Goal: Obtain resource: Download file/media

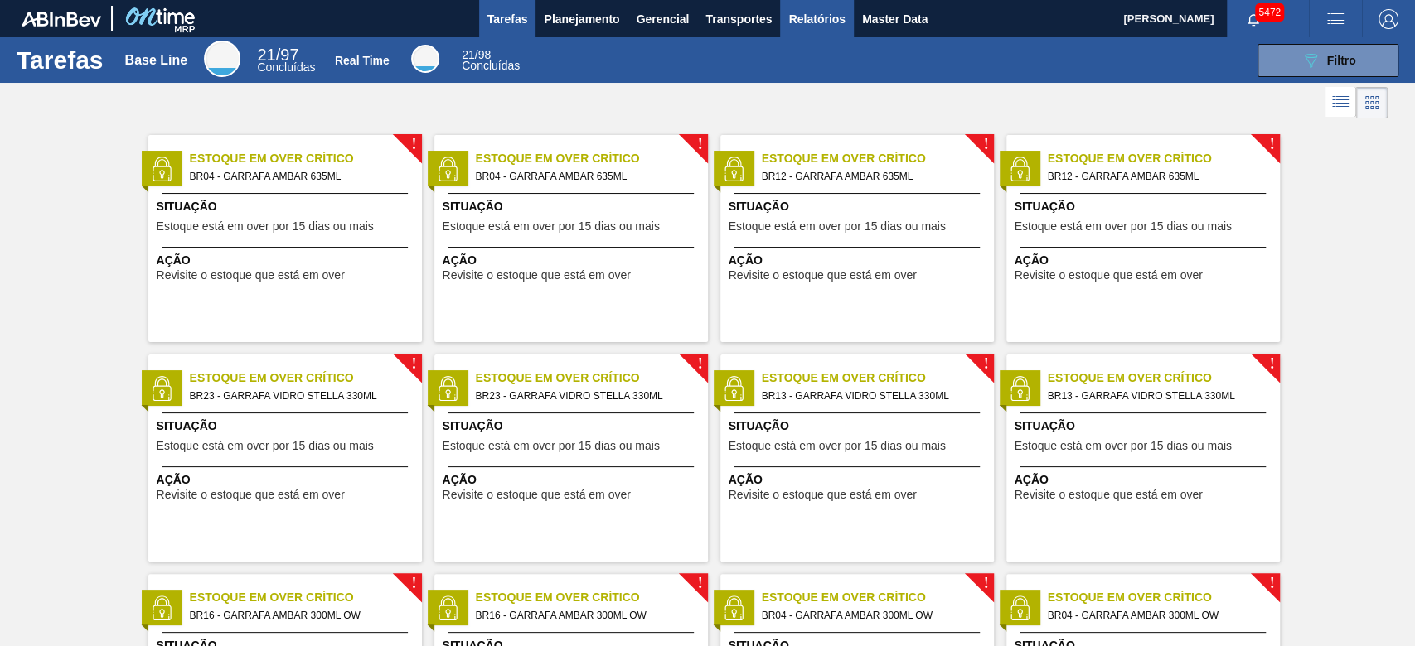
click at [802, 14] on span "Relatórios" at bounding box center [816, 19] width 56 height 20
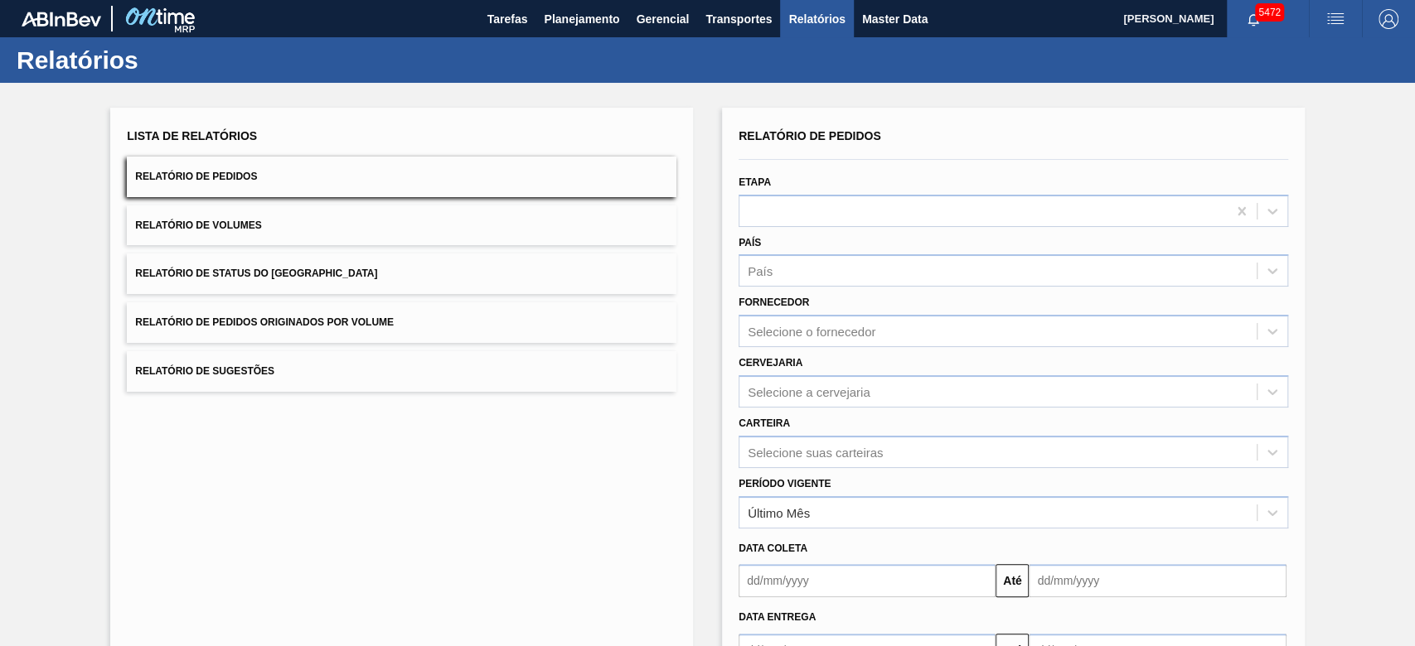
click at [308, 319] on span "Relatório de Pedidos Originados por Volume" at bounding box center [264, 323] width 259 height 12
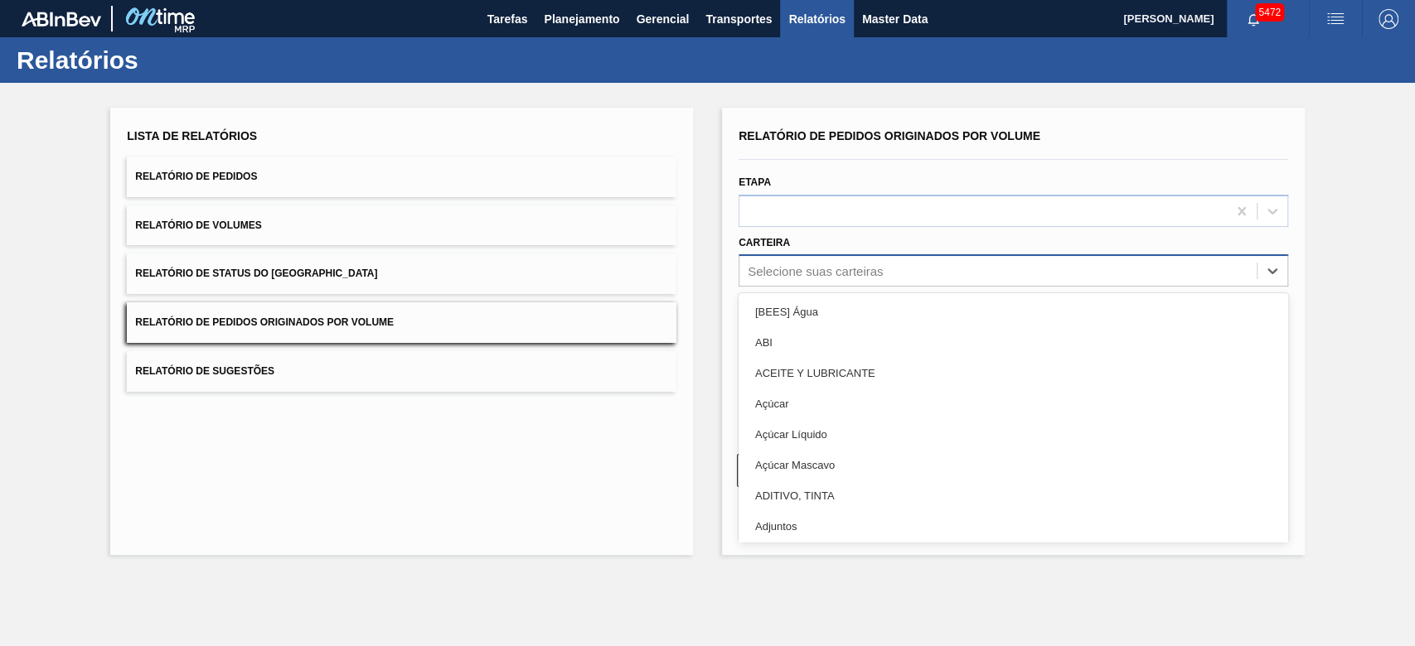
click at [813, 264] on div "Selecione suas carteiras" at bounding box center [815, 271] width 135 height 14
type input "lata"
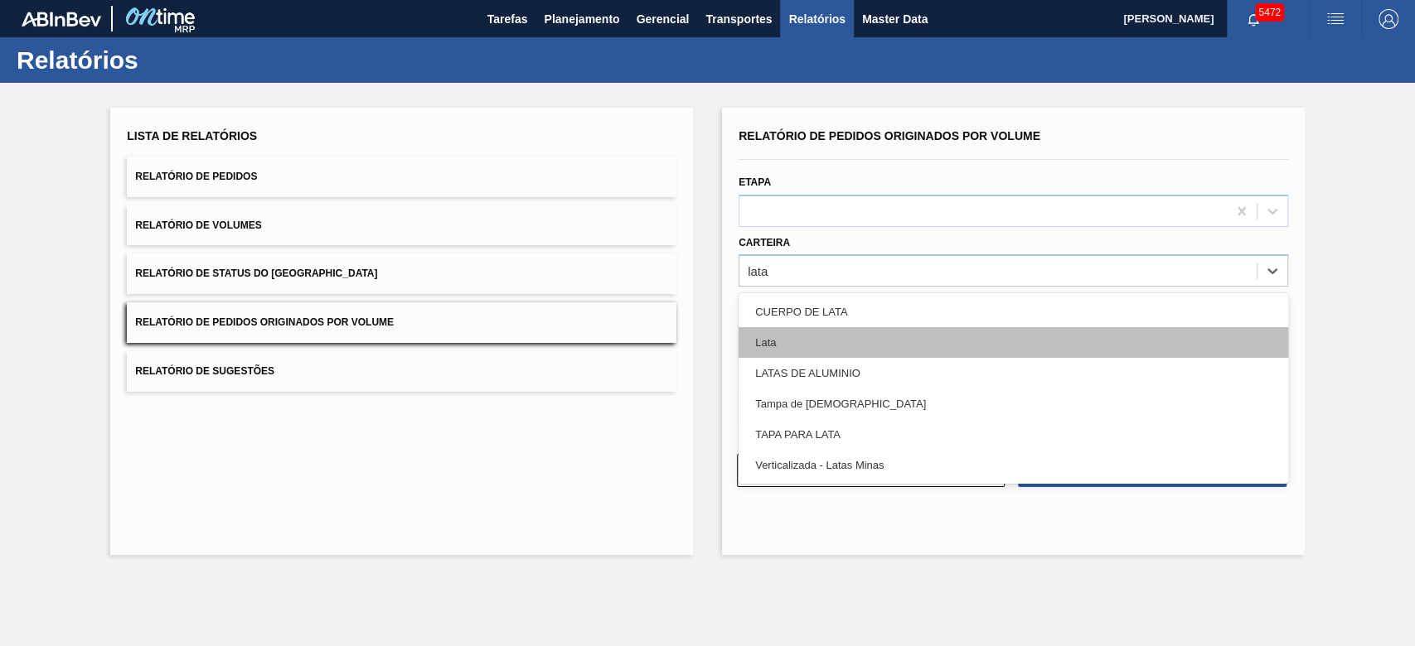
click at [798, 344] on div "Lata" at bounding box center [1014, 342] width 550 height 31
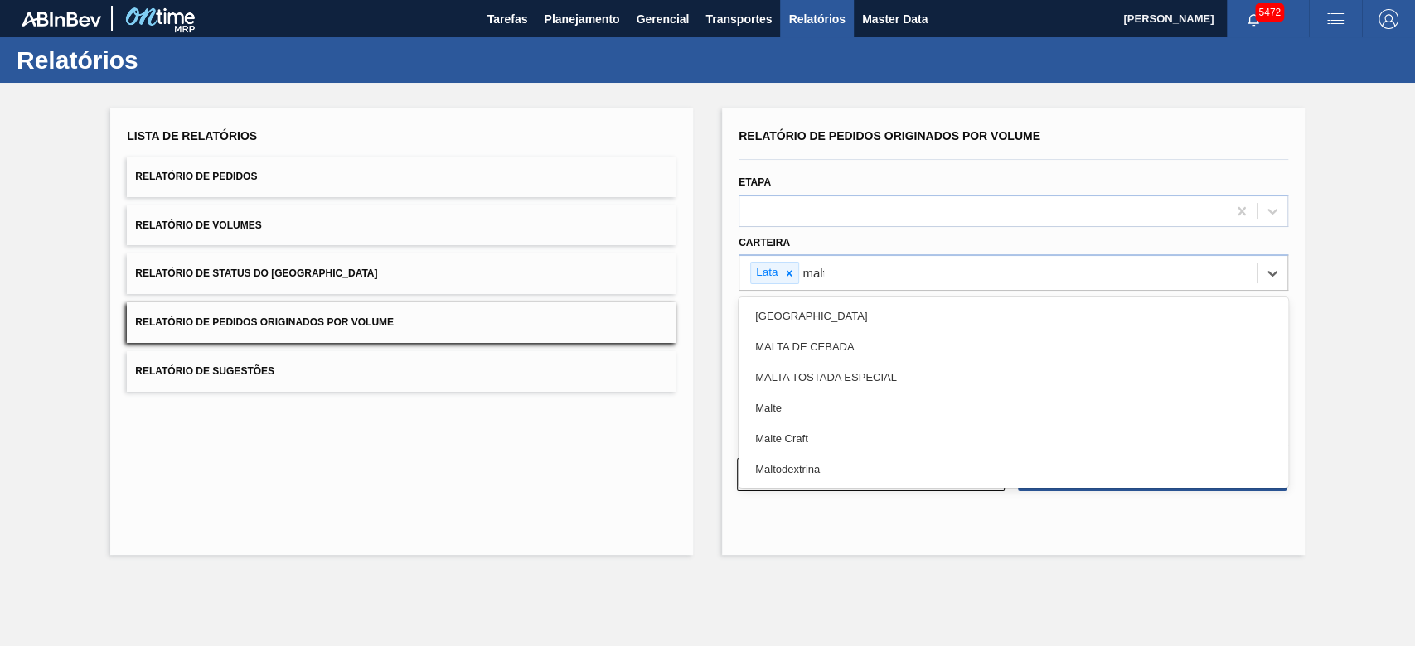
type input "malte"
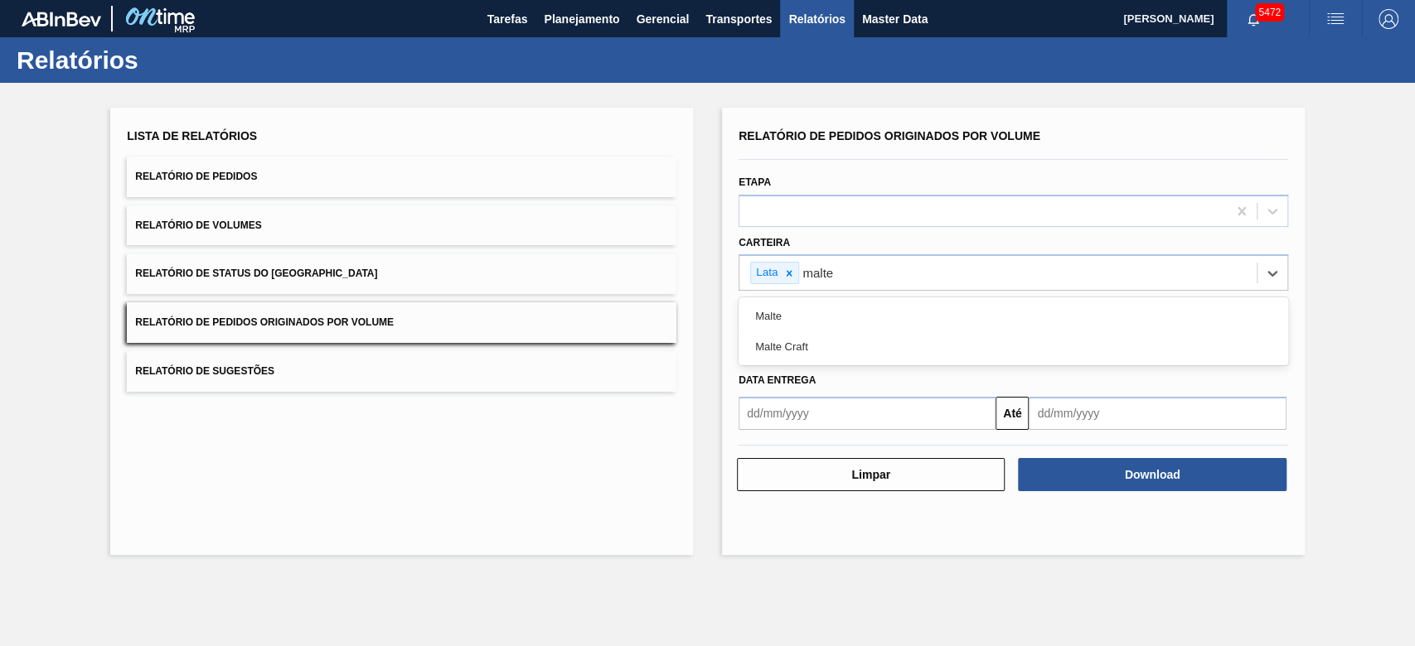
click at [803, 308] on div "Malte" at bounding box center [1014, 316] width 550 height 31
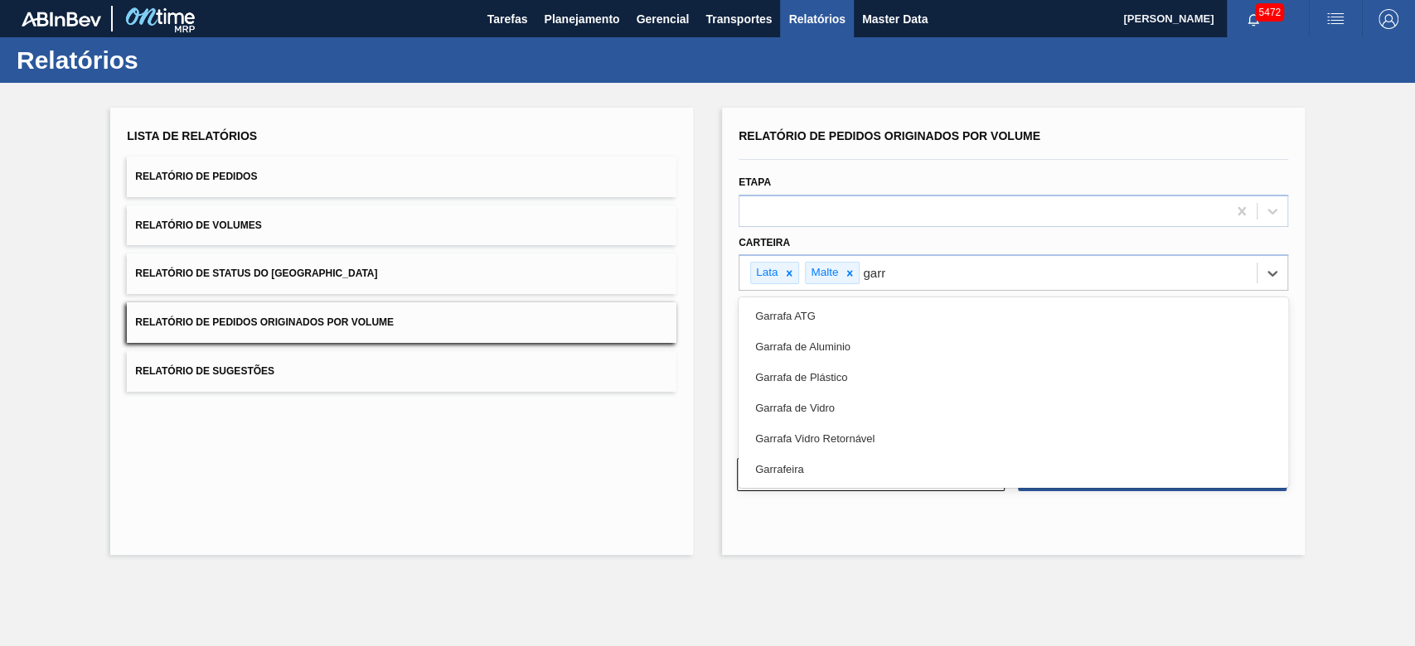
type input "garra"
click at [829, 395] on div "Garrafa de Vidro" at bounding box center [1014, 408] width 550 height 31
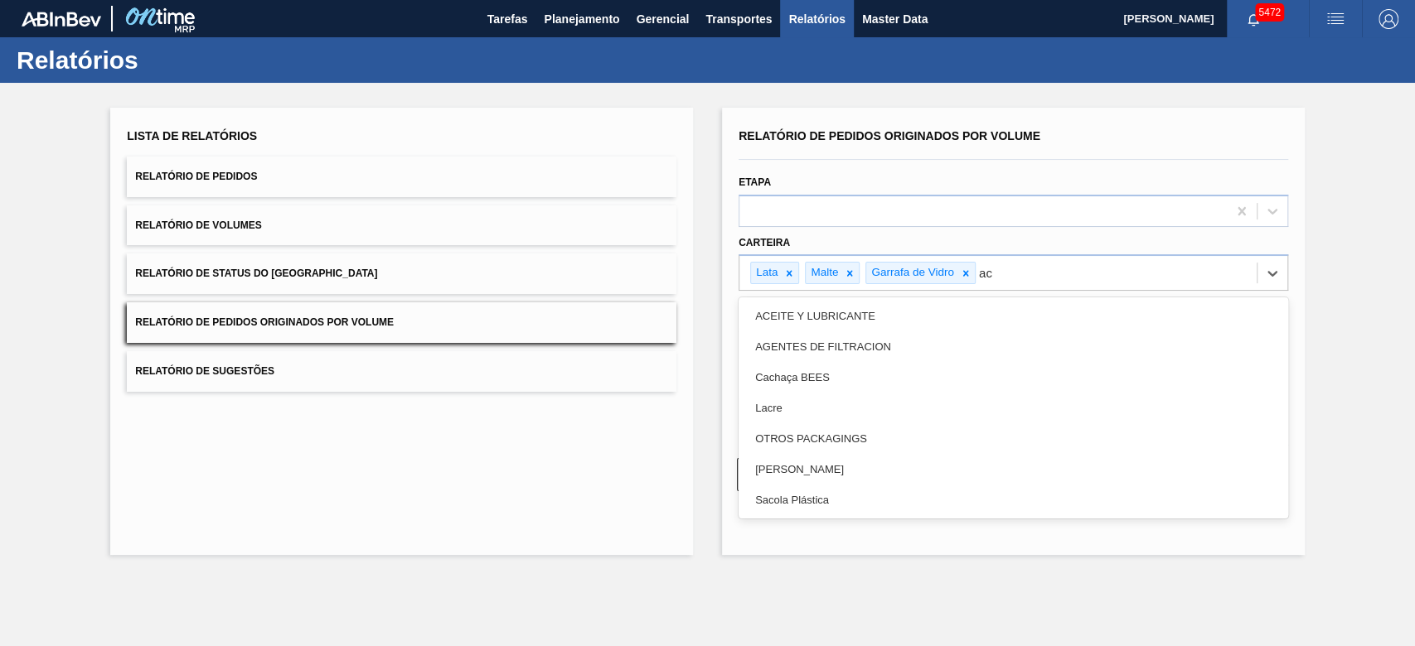
type input "a"
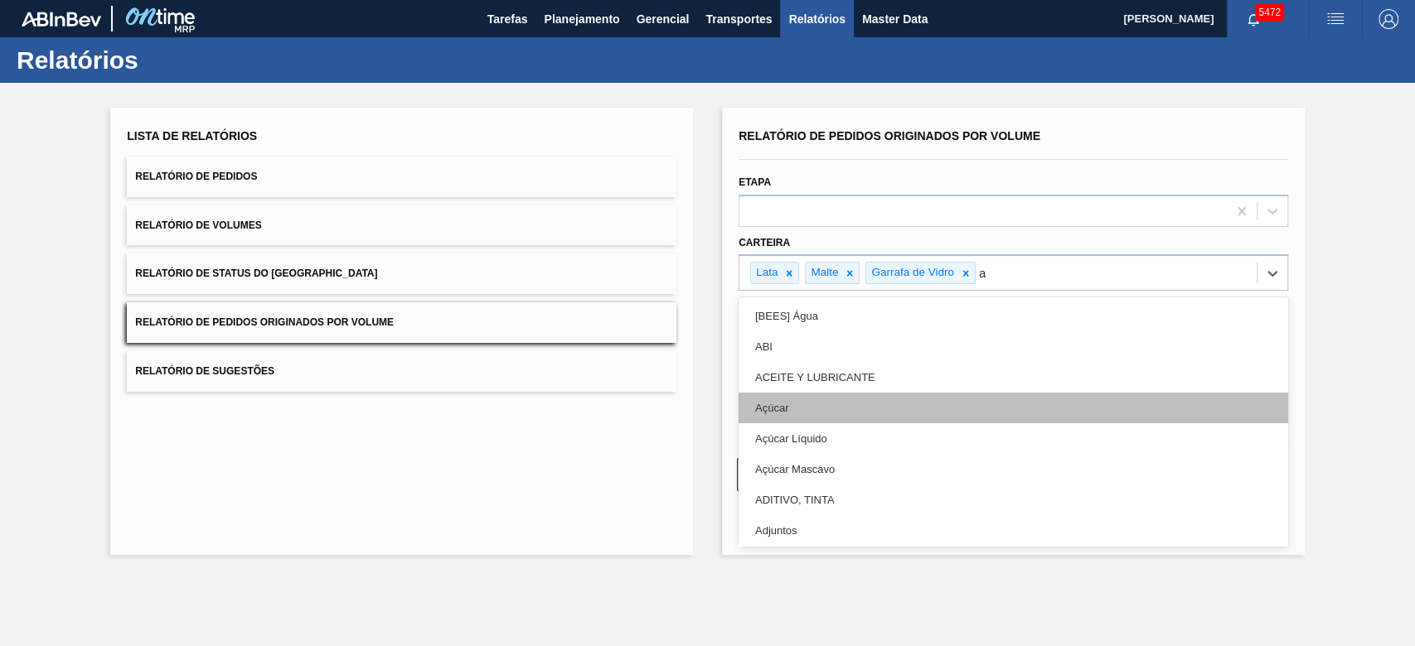
click at [829, 395] on div "Açúcar" at bounding box center [1014, 408] width 550 height 31
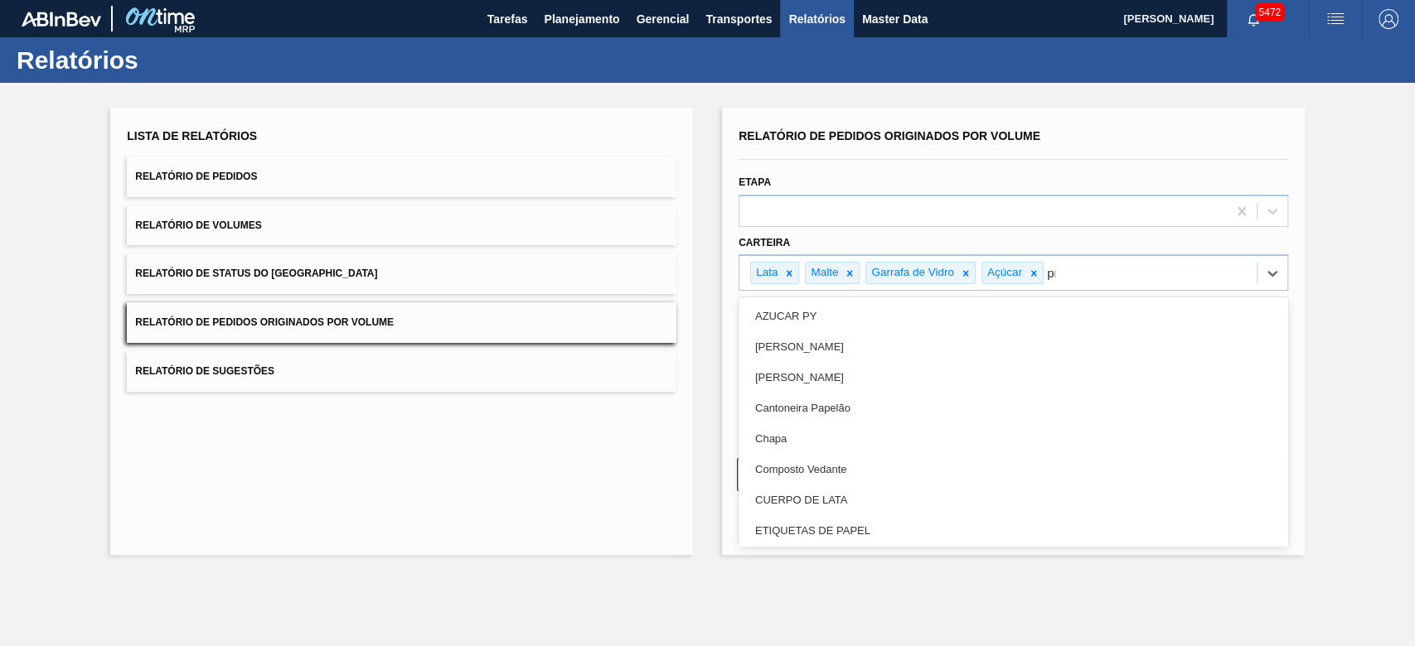
type input "pre"
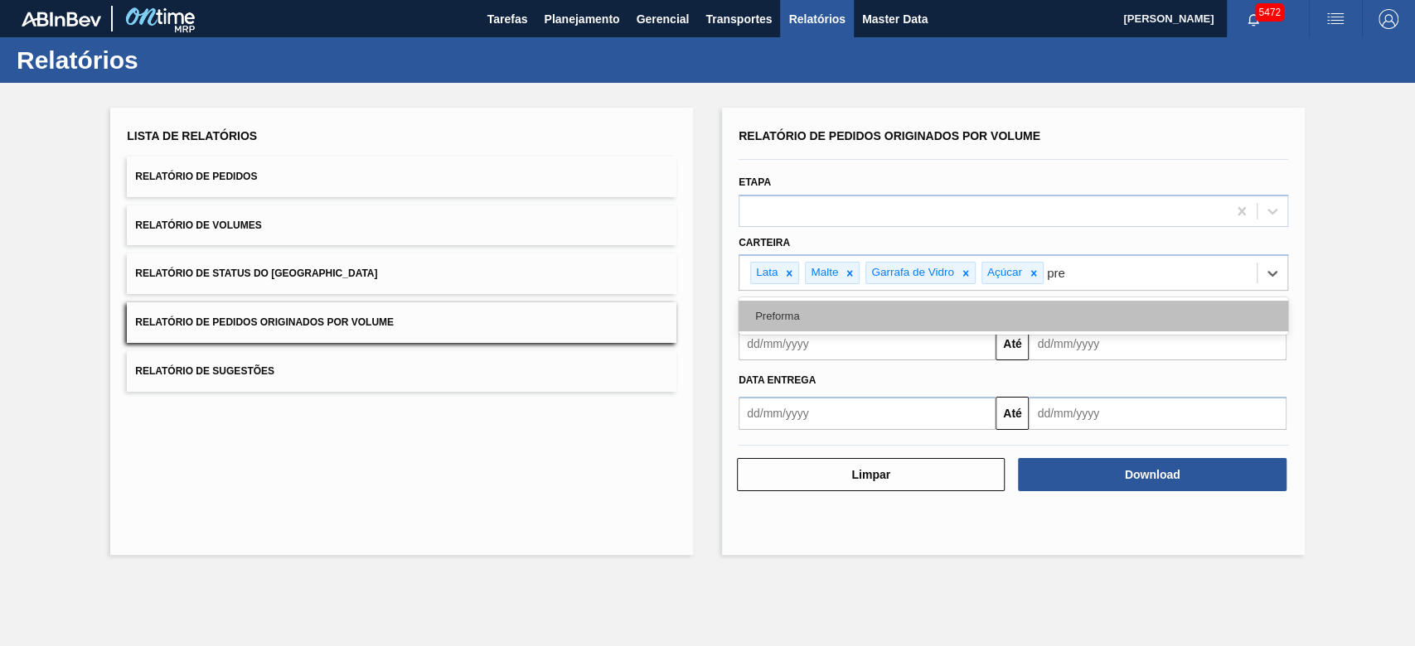
click at [806, 315] on div "Preforma" at bounding box center [1014, 316] width 550 height 31
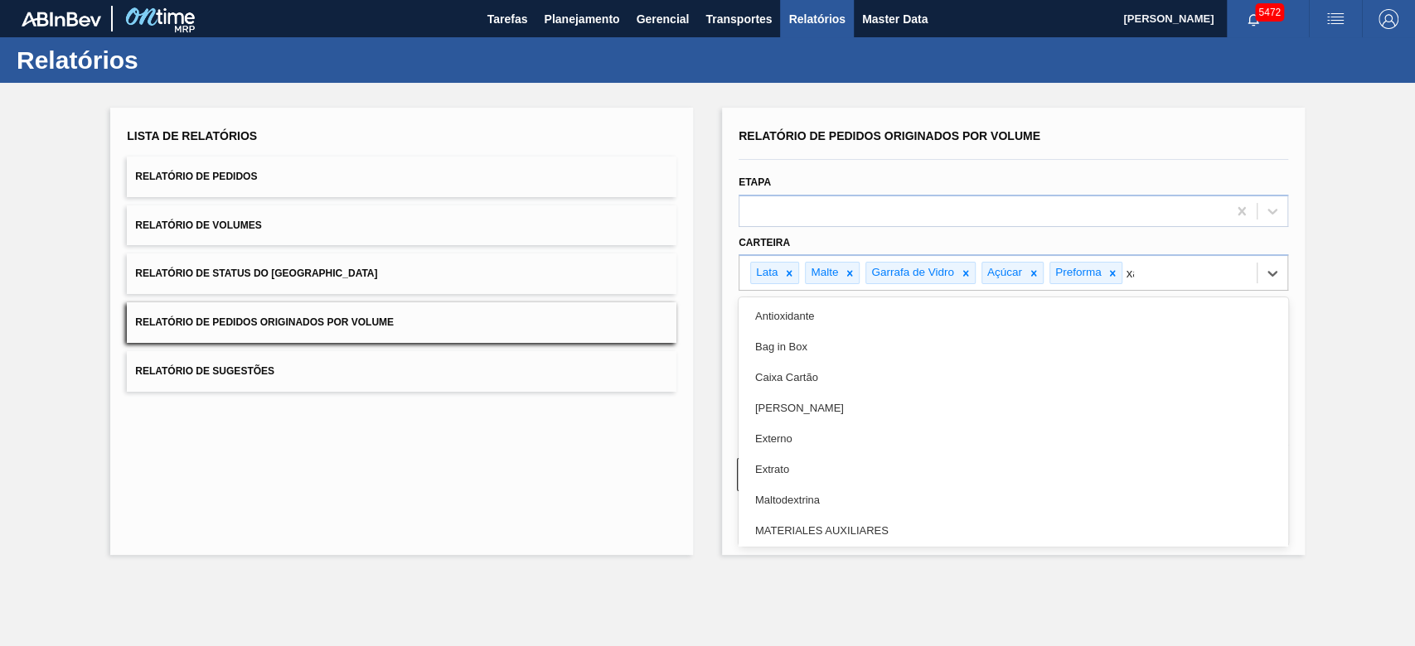
type input "xar"
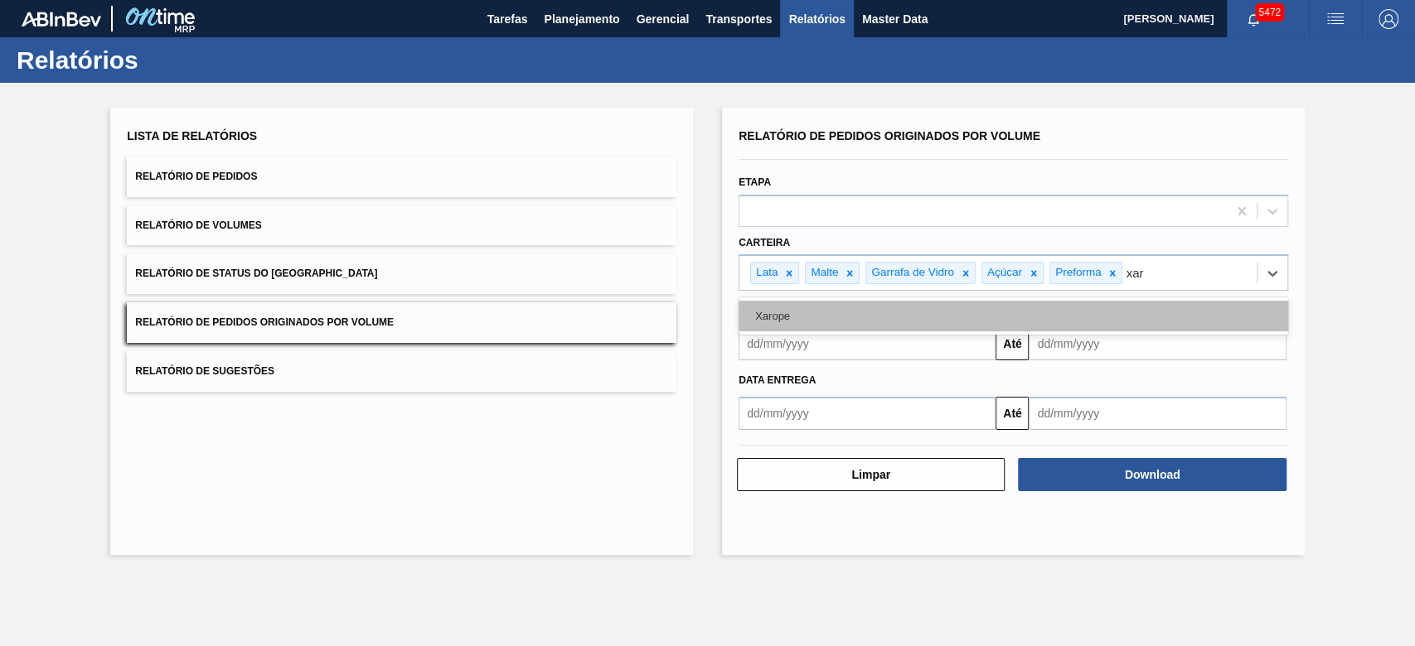
click at [816, 315] on div "Xarope" at bounding box center [1014, 316] width 550 height 31
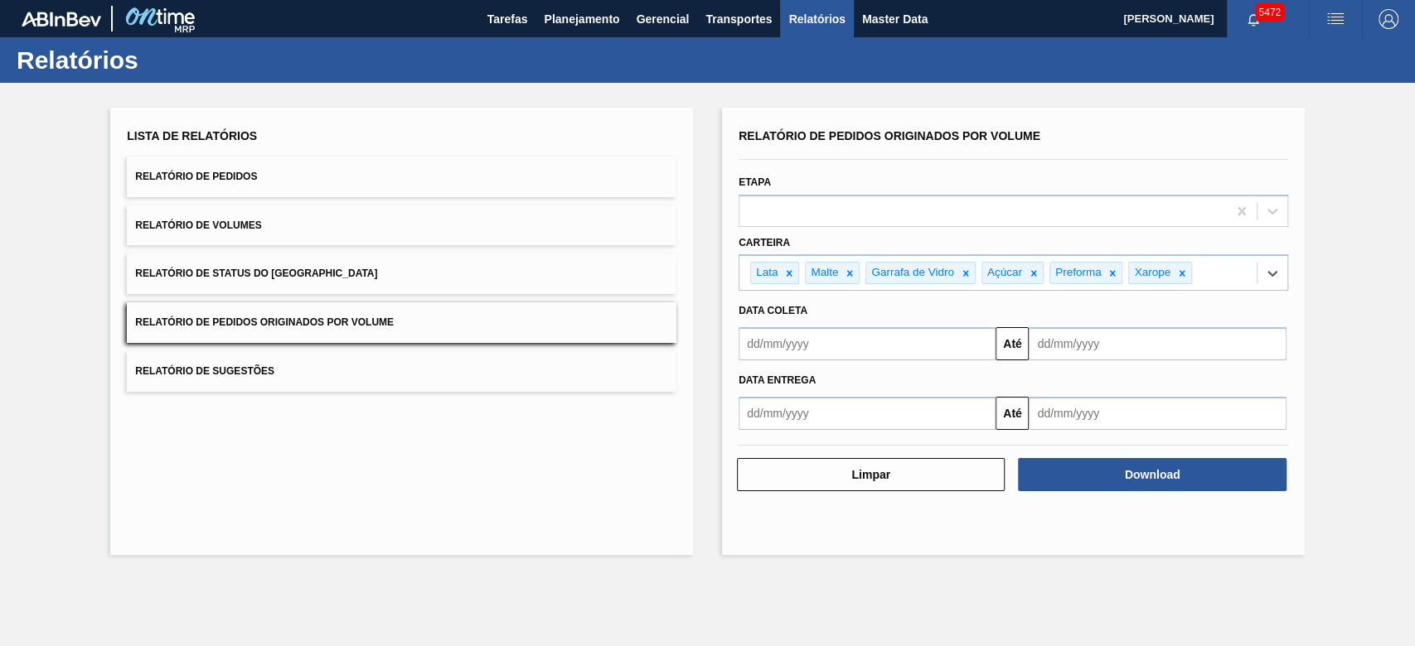
click at [861, 350] on input "text" at bounding box center [867, 343] width 257 height 33
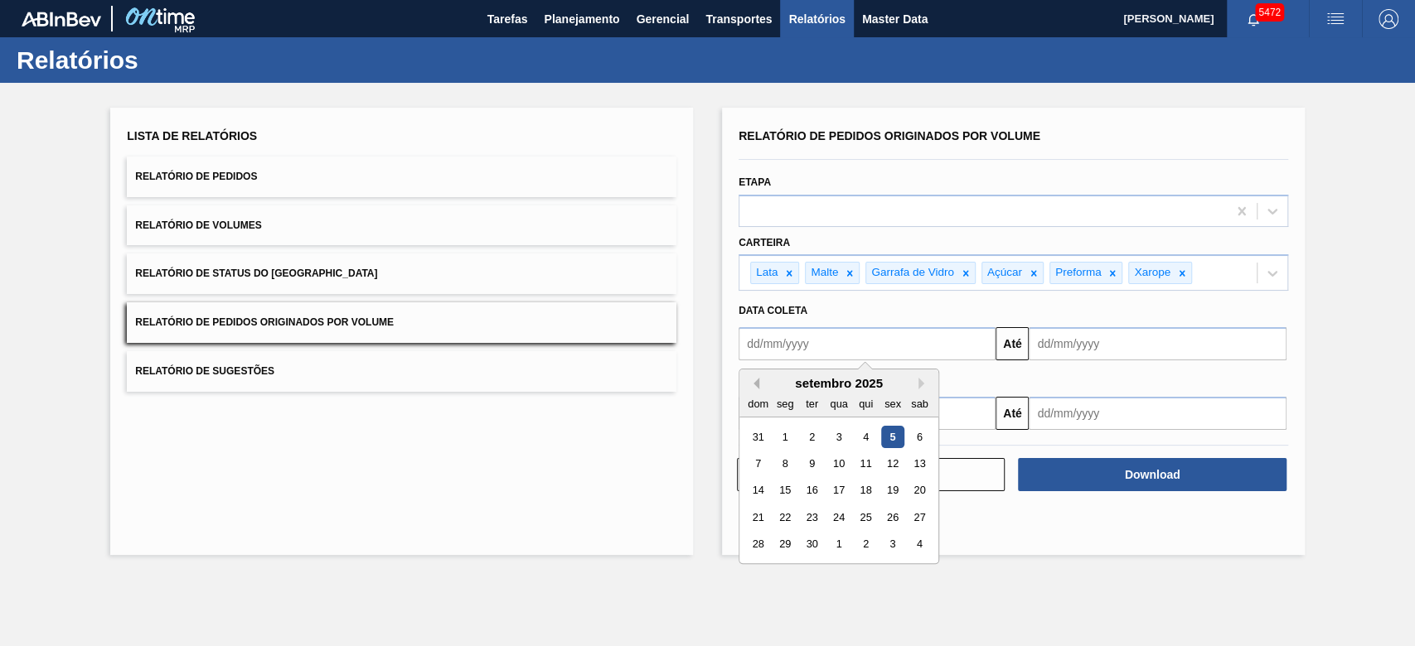
click at [756, 384] on button "Previous Month" at bounding box center [754, 384] width 12 height 12
click at [756, 385] on button "Previous Month" at bounding box center [754, 384] width 12 height 12
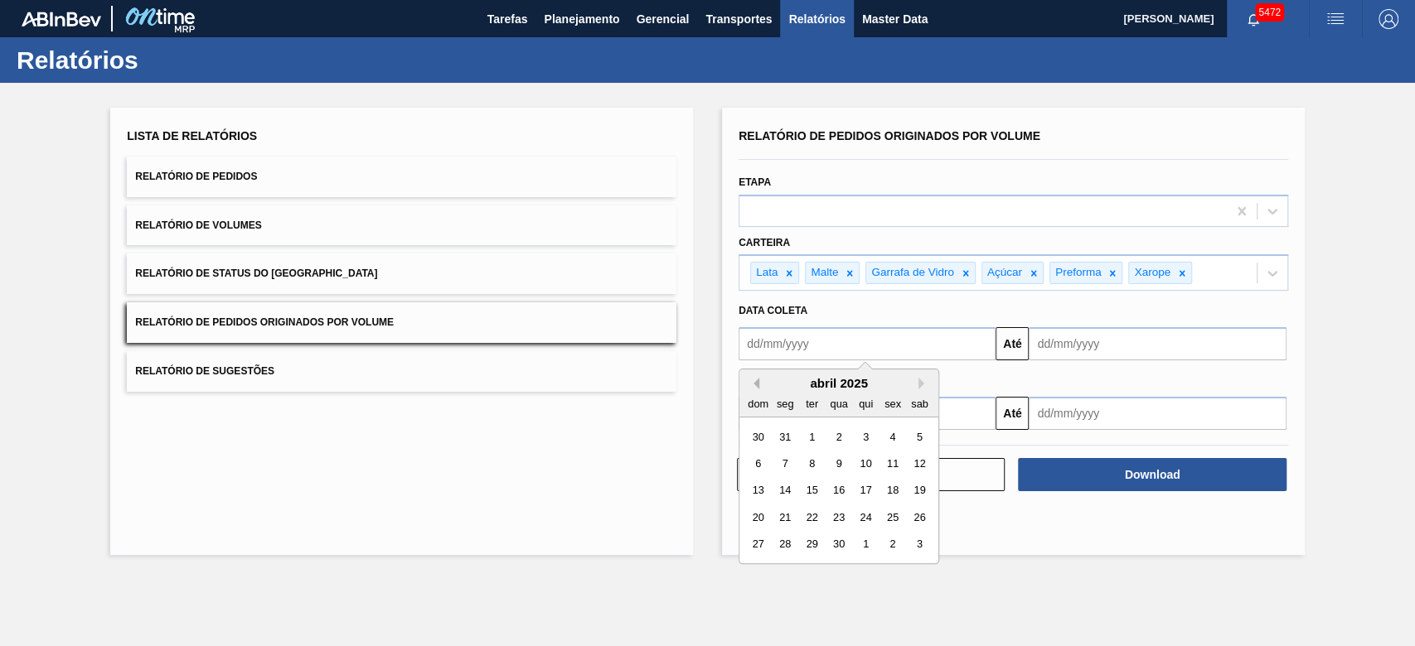
click at [756, 385] on button "Previous Month" at bounding box center [754, 384] width 12 height 12
click at [837, 440] on div "1" at bounding box center [838, 437] width 22 height 22
type input "[DATE]"
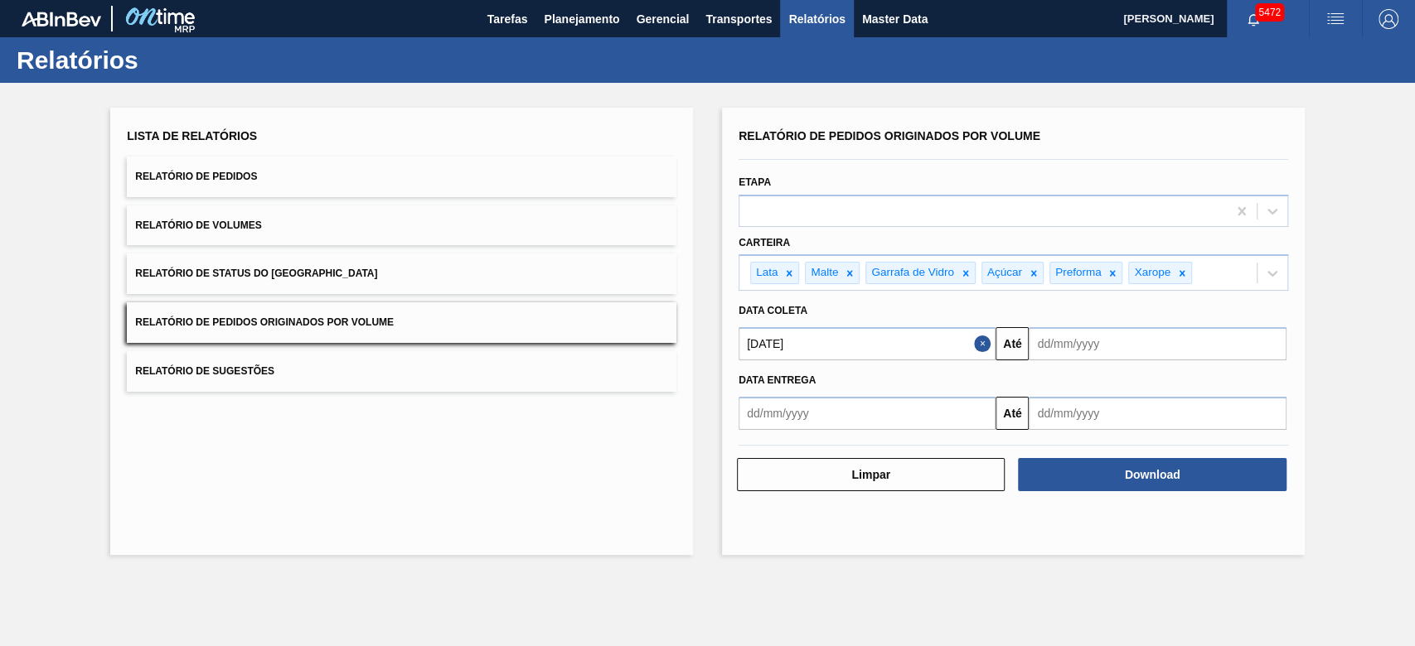
click at [1122, 342] on input "text" at bounding box center [1157, 343] width 257 height 33
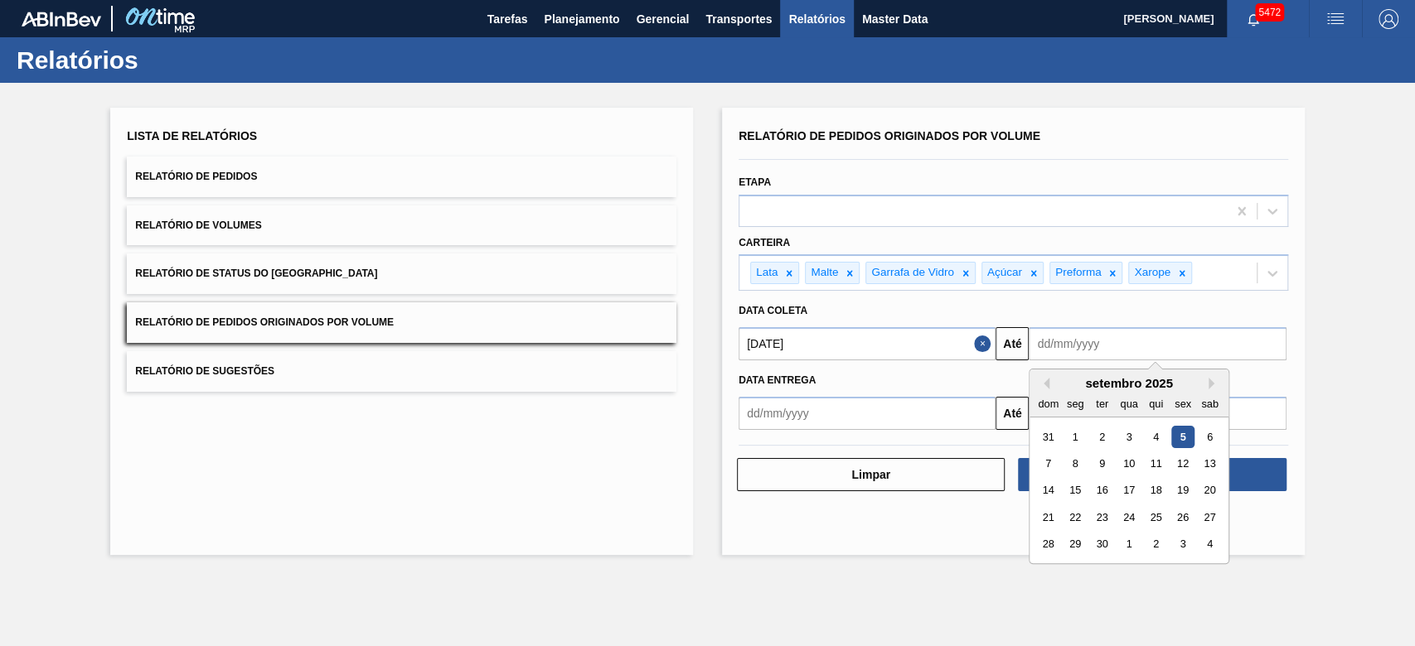
click at [1107, 547] on div "30" at bounding box center [1102, 545] width 22 height 22
type input "[DATE]"
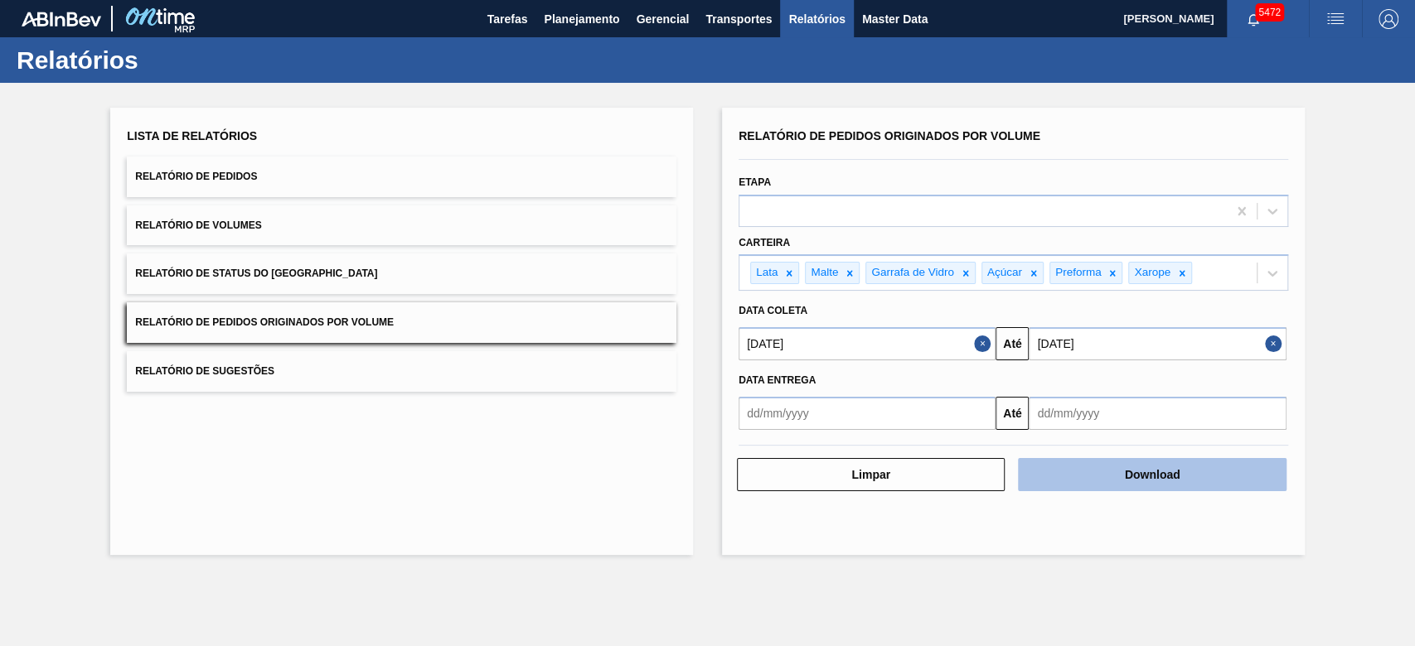
click at [1173, 472] on button "Download" at bounding box center [1152, 474] width 268 height 33
